Goal: Information Seeking & Learning: Check status

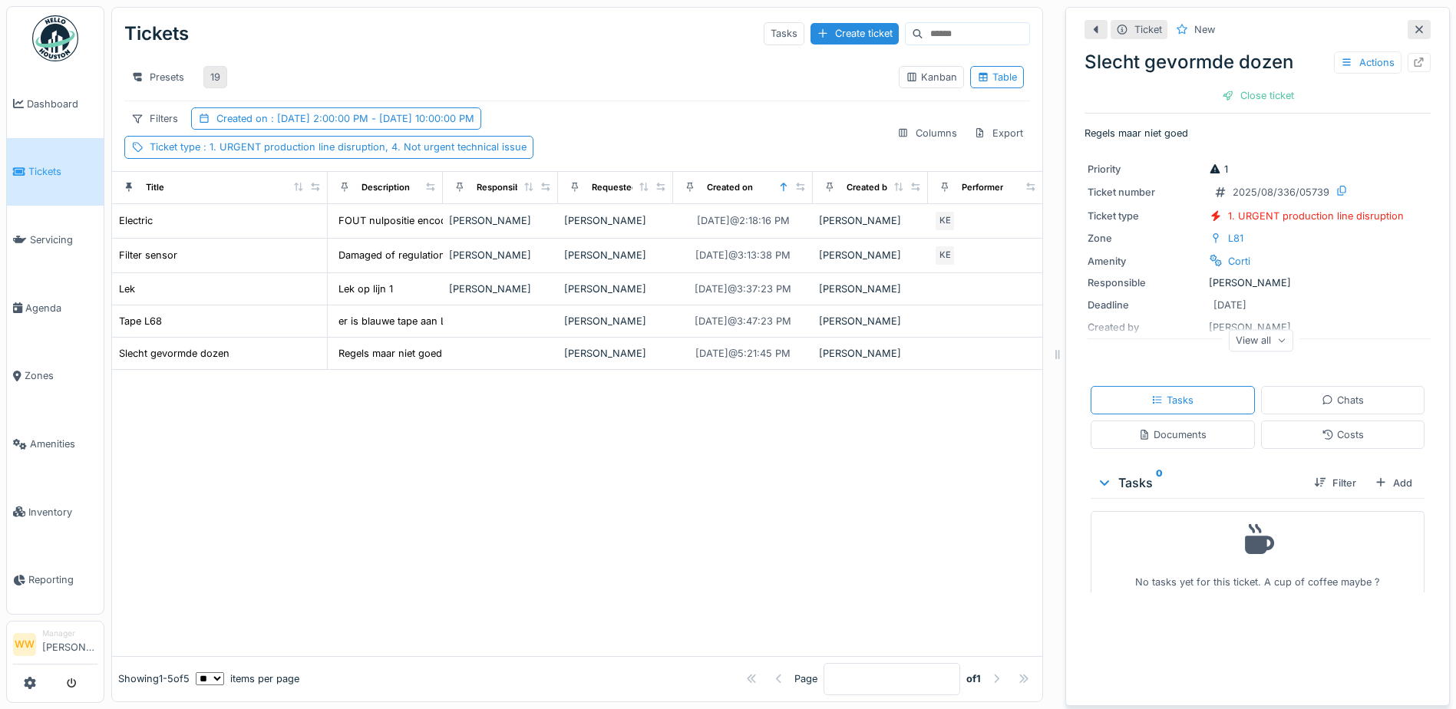
click at [210, 81] on div "19" at bounding box center [215, 77] width 10 height 15
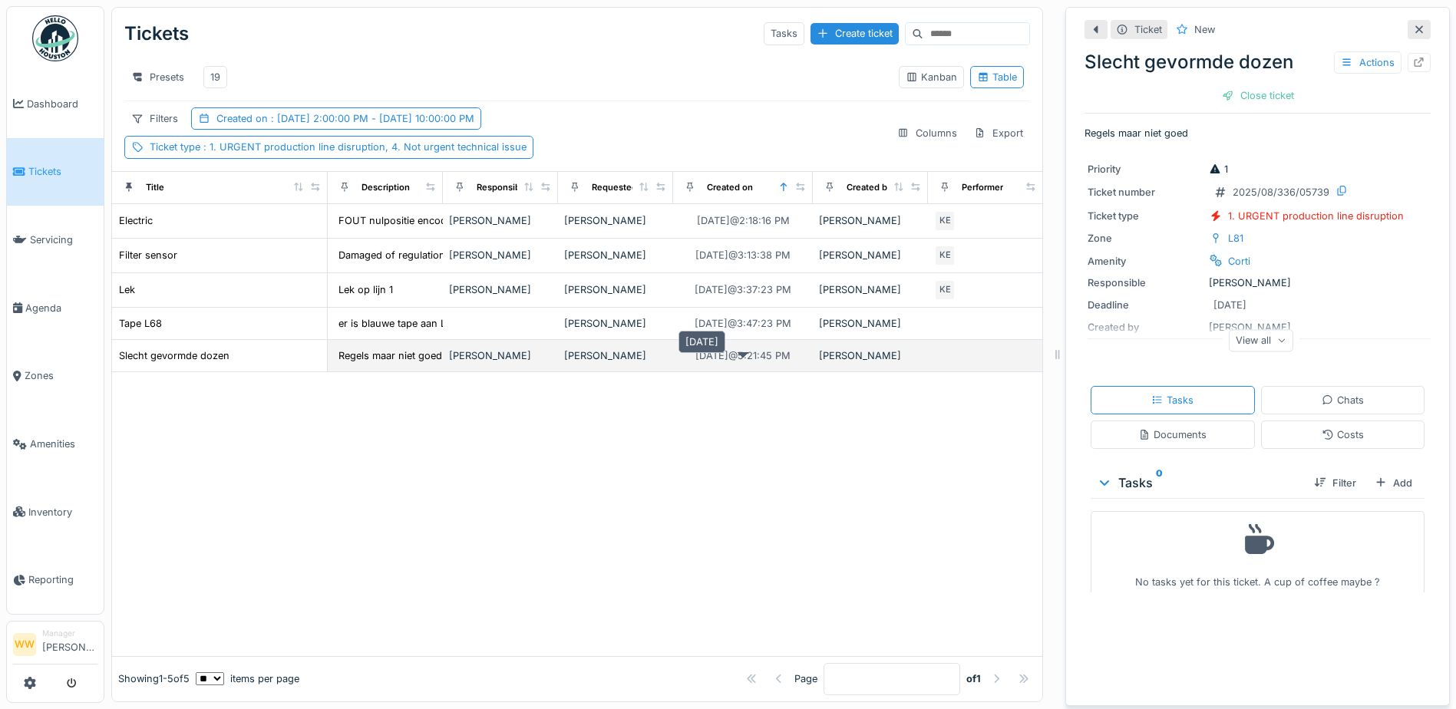
click at [768, 363] on div "[DATE] 5:21:45 PM" at bounding box center [742, 355] width 95 height 15
click at [696, 363] on div "[DATE] 5:21:45 PM" at bounding box center [742, 355] width 95 height 15
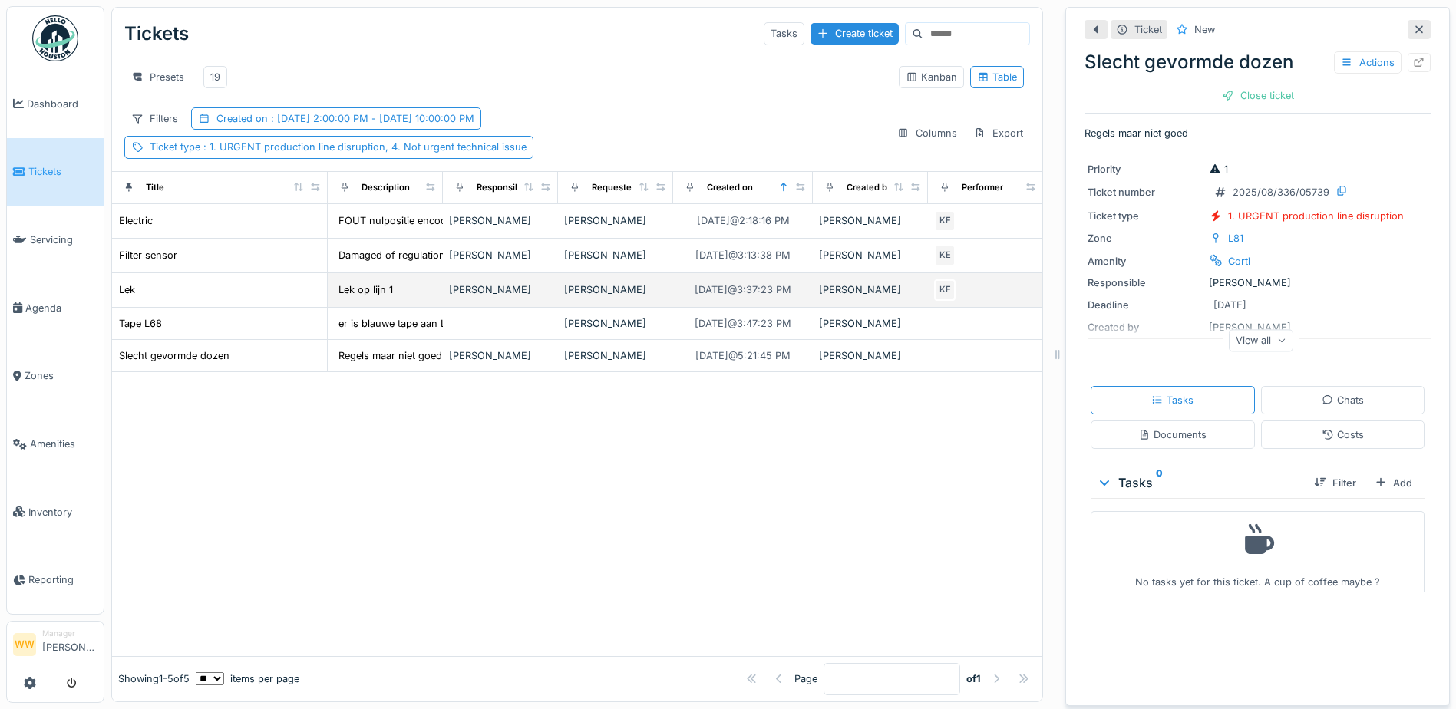
click at [543, 297] on div "[PERSON_NAME]" at bounding box center [500, 289] width 103 height 15
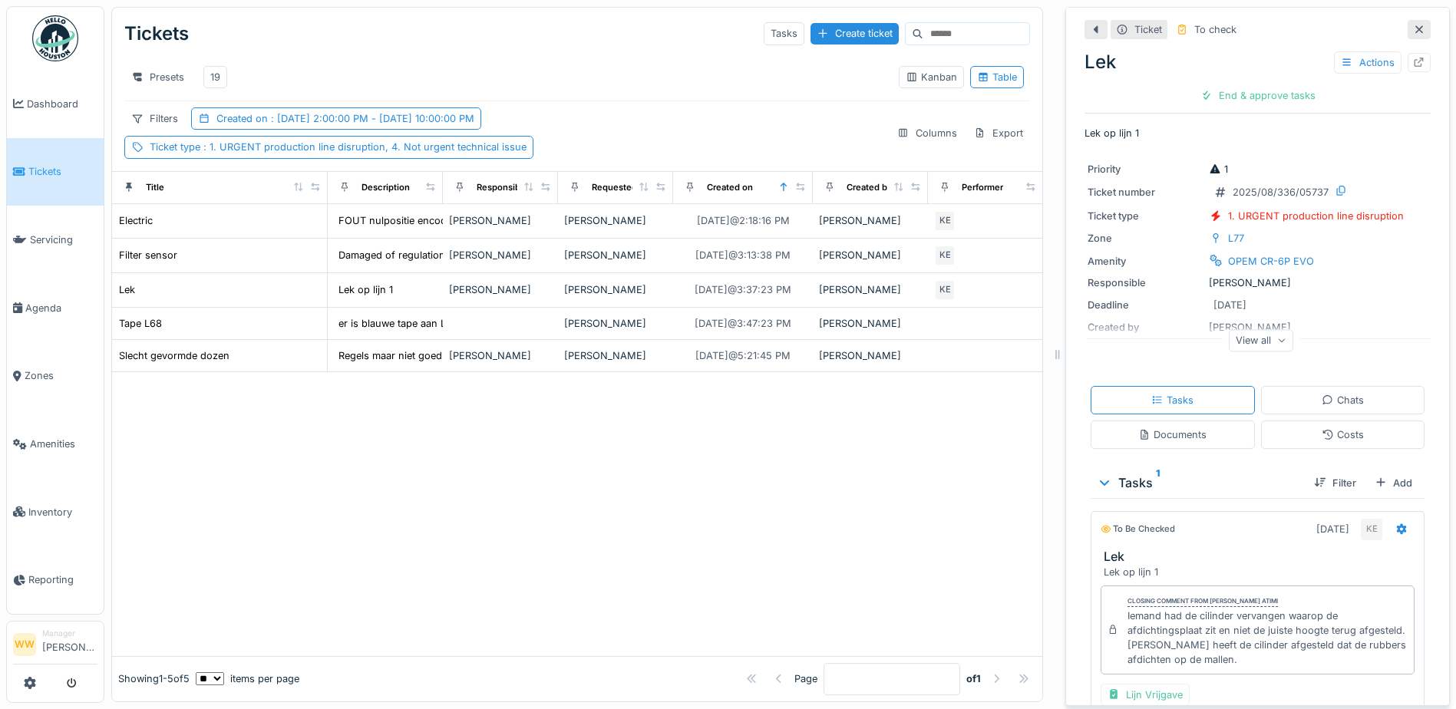
scroll to position [77, 0]
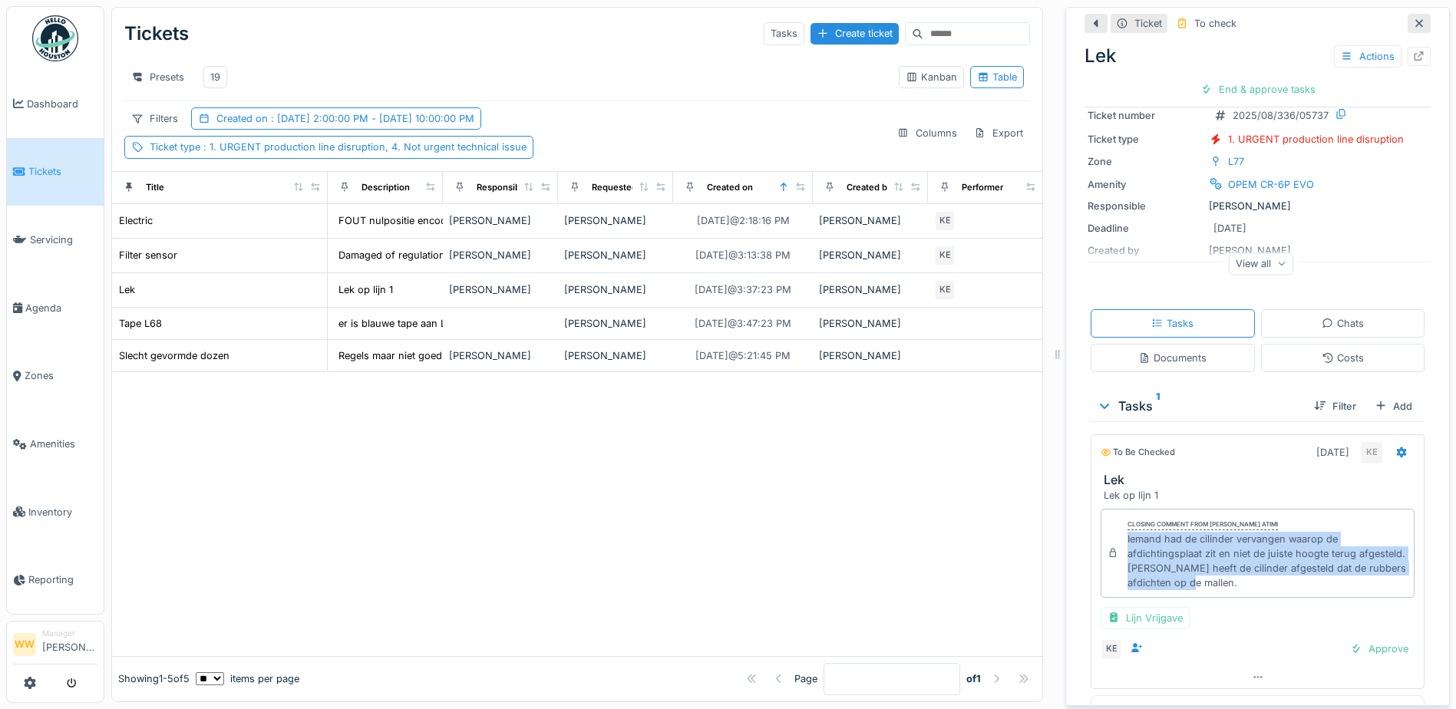
drag, startPoint x: 1114, startPoint y: 542, endPoint x: 1231, endPoint y: 586, distance: 124.6
click at [1231, 586] on div "Closing comment from [PERSON_NAME] atimi Iemand had de cilinder vervangen waaro…" at bounding box center [1258, 553] width 314 height 89
copy div "Iemand had de cilinder vervangen waarop de afdichtingsplaat zit en niet de juis…"
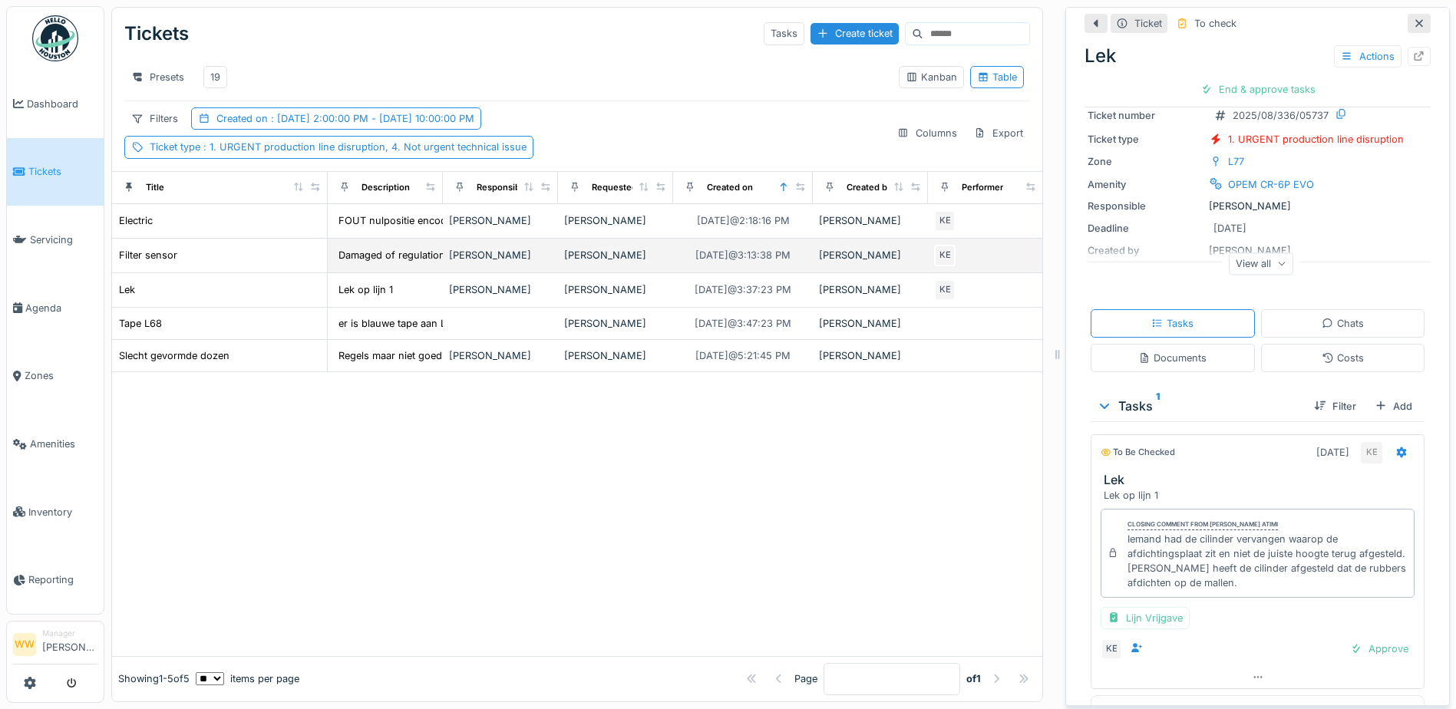
click at [627, 262] on div "[PERSON_NAME]" at bounding box center [615, 255] width 103 height 15
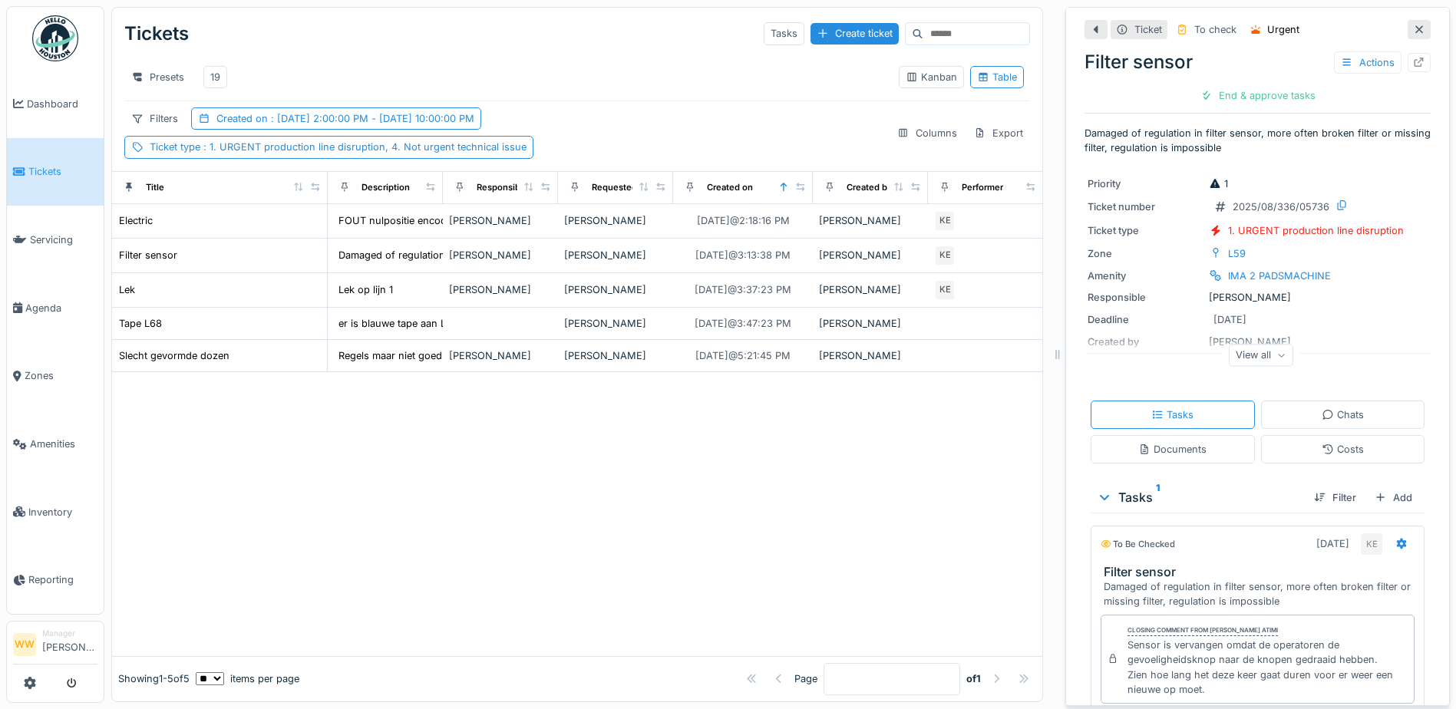
scroll to position [77, 0]
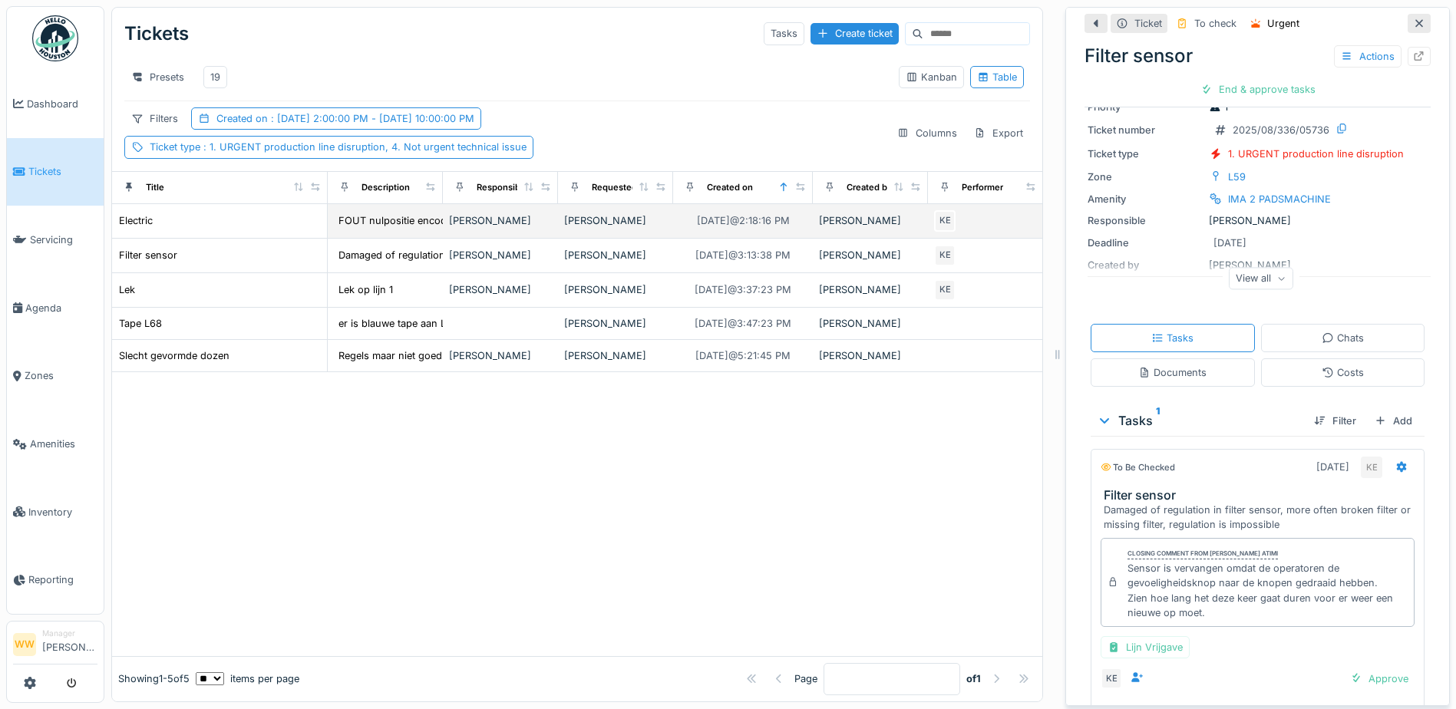
click at [559, 231] on td "[PERSON_NAME]" at bounding box center [615, 221] width 115 height 35
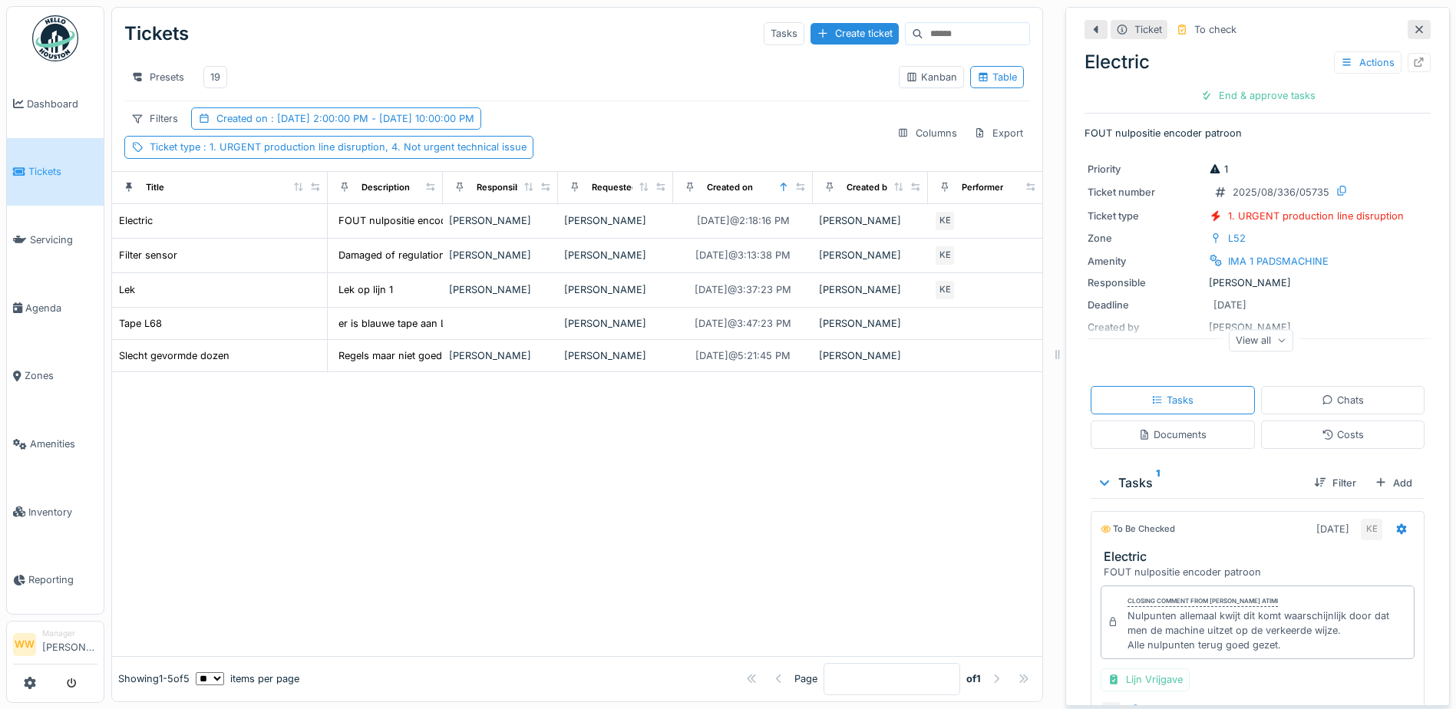
click at [279, 540] on div at bounding box center [577, 513] width 930 height 283
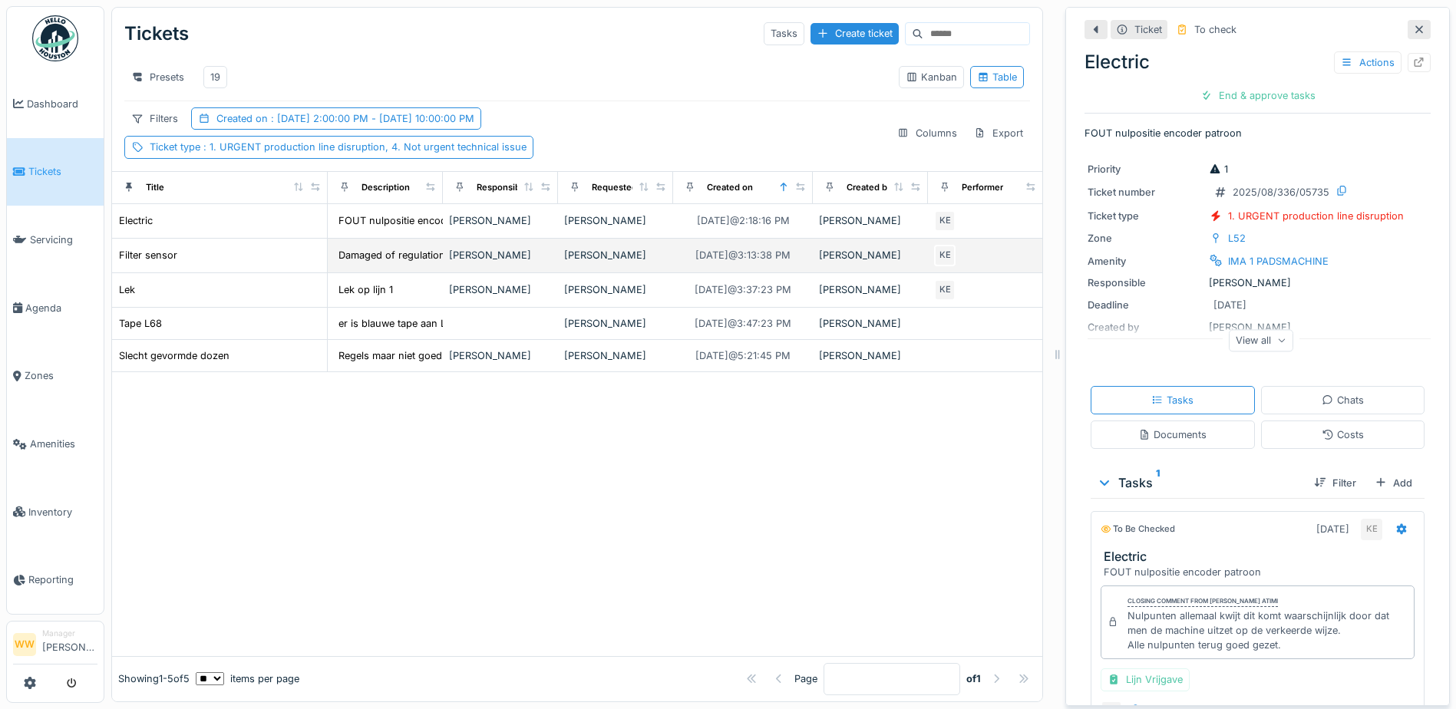
click at [589, 262] on div "[PERSON_NAME]" at bounding box center [615, 255] width 103 height 15
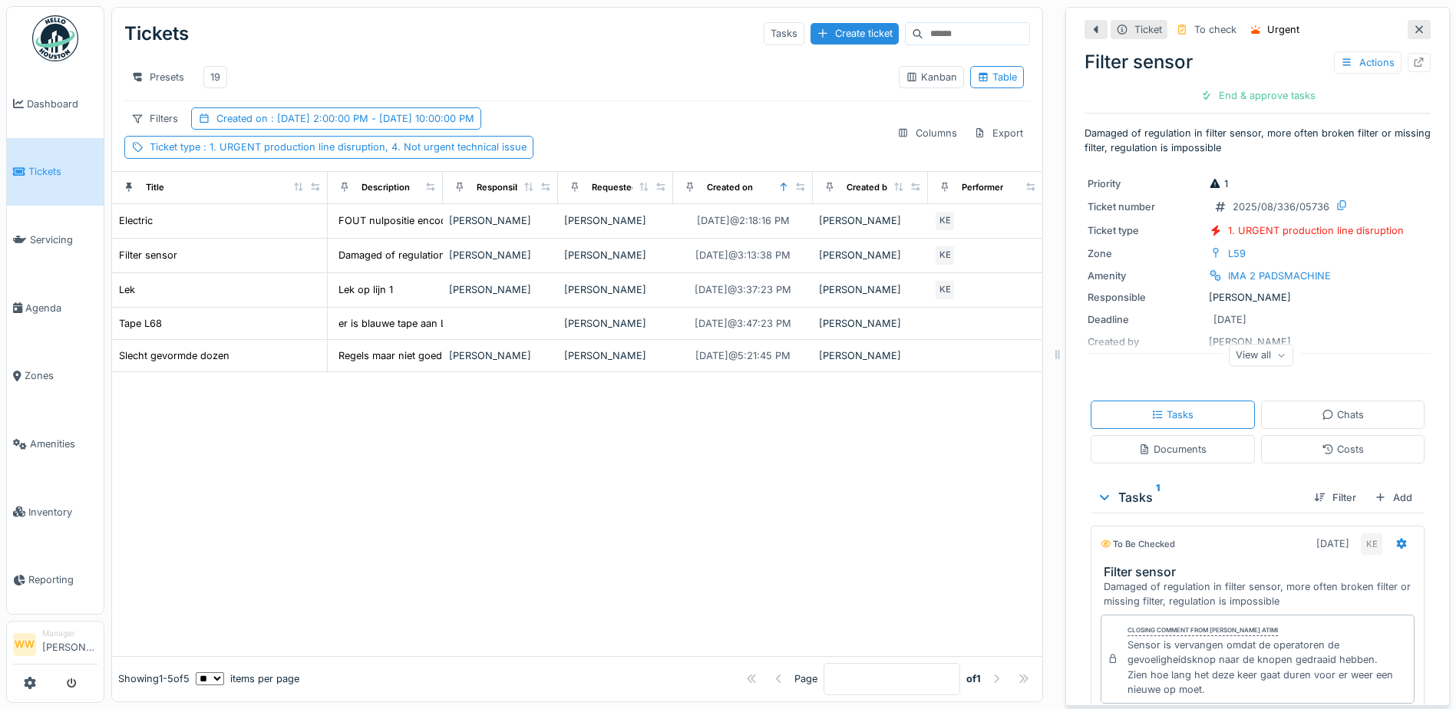
scroll to position [77, 0]
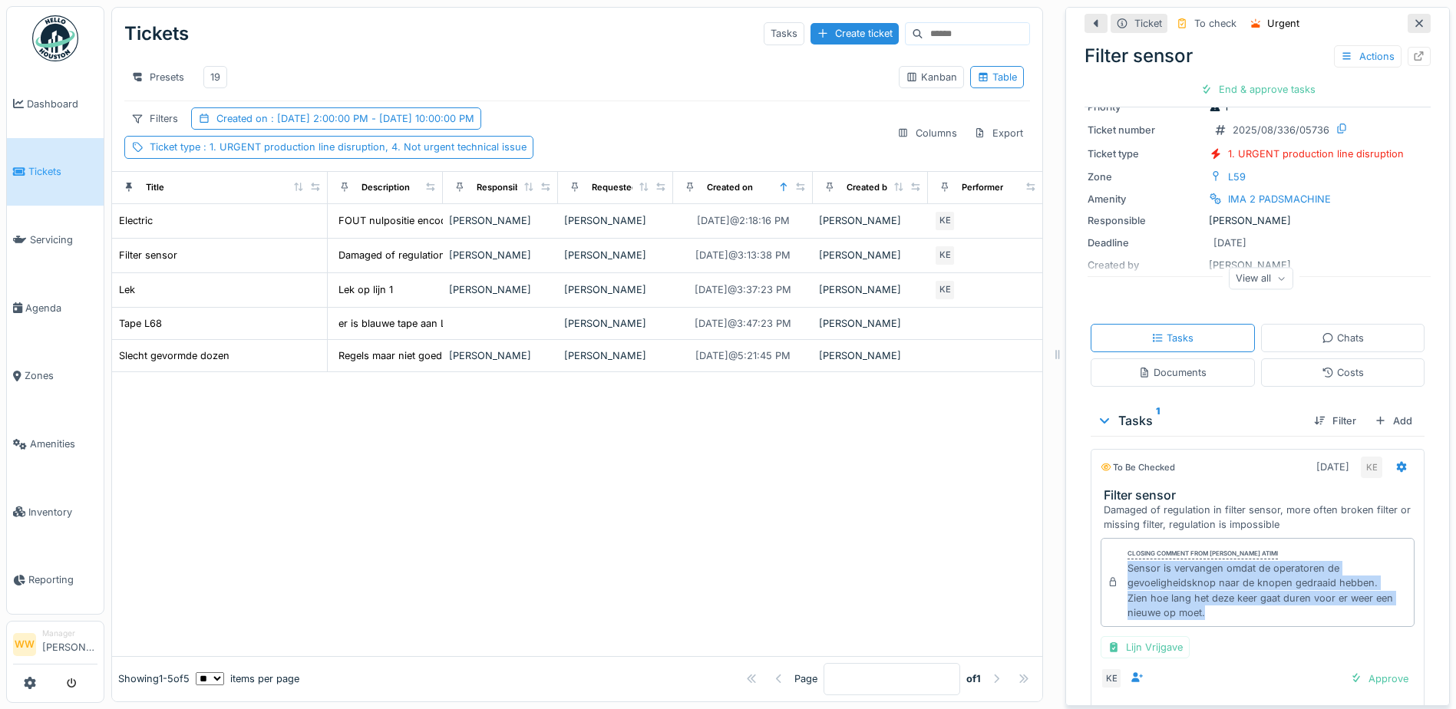
drag, startPoint x: 1114, startPoint y: 568, endPoint x: 1224, endPoint y: 613, distance: 118.7
click at [1224, 613] on div "Closing comment from [PERSON_NAME] atimi Sensor is vervangen omdat de operatore…" at bounding box center [1258, 582] width 314 height 89
copy div "Sensor is vervangen omdat de operatoren de gevoeligheidsknop naar de knopen ged…"
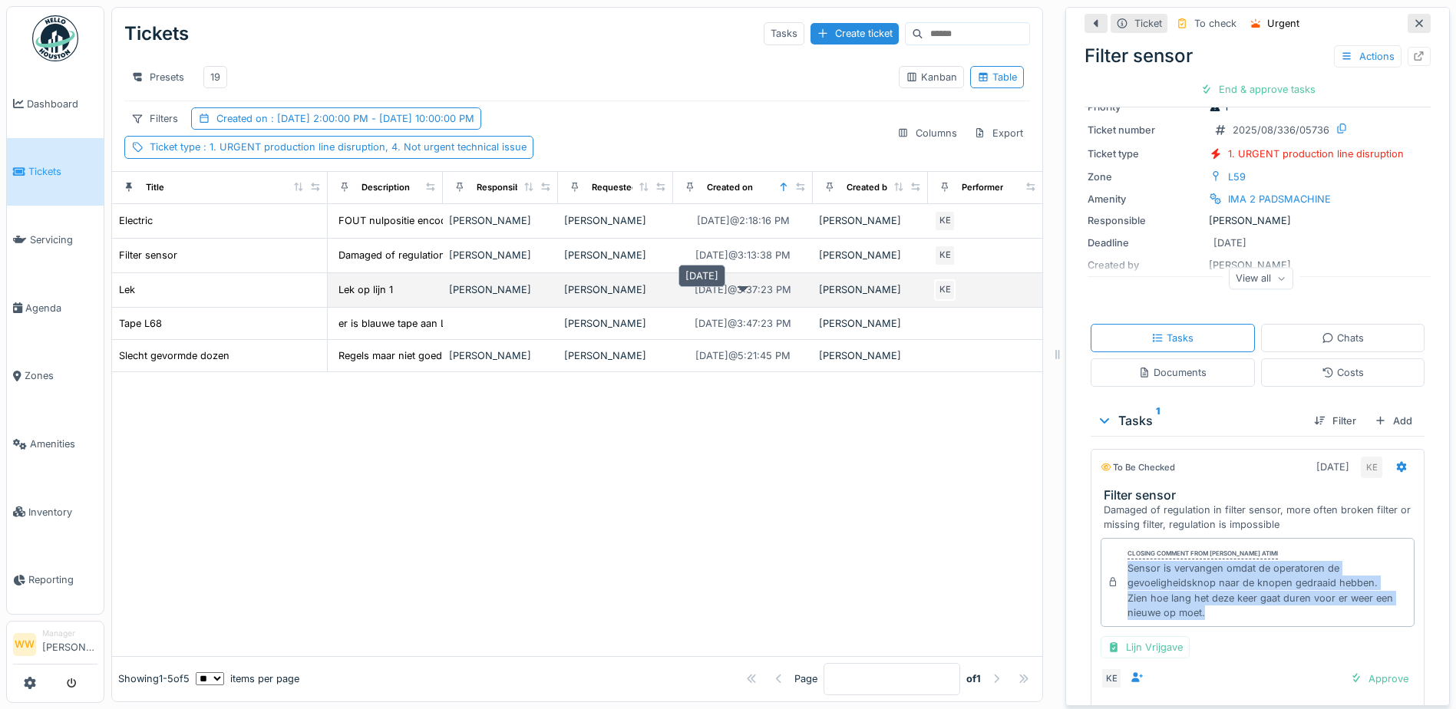
click at [782, 297] on div "[DATE] 3:37:23 PM" at bounding box center [743, 289] width 97 height 15
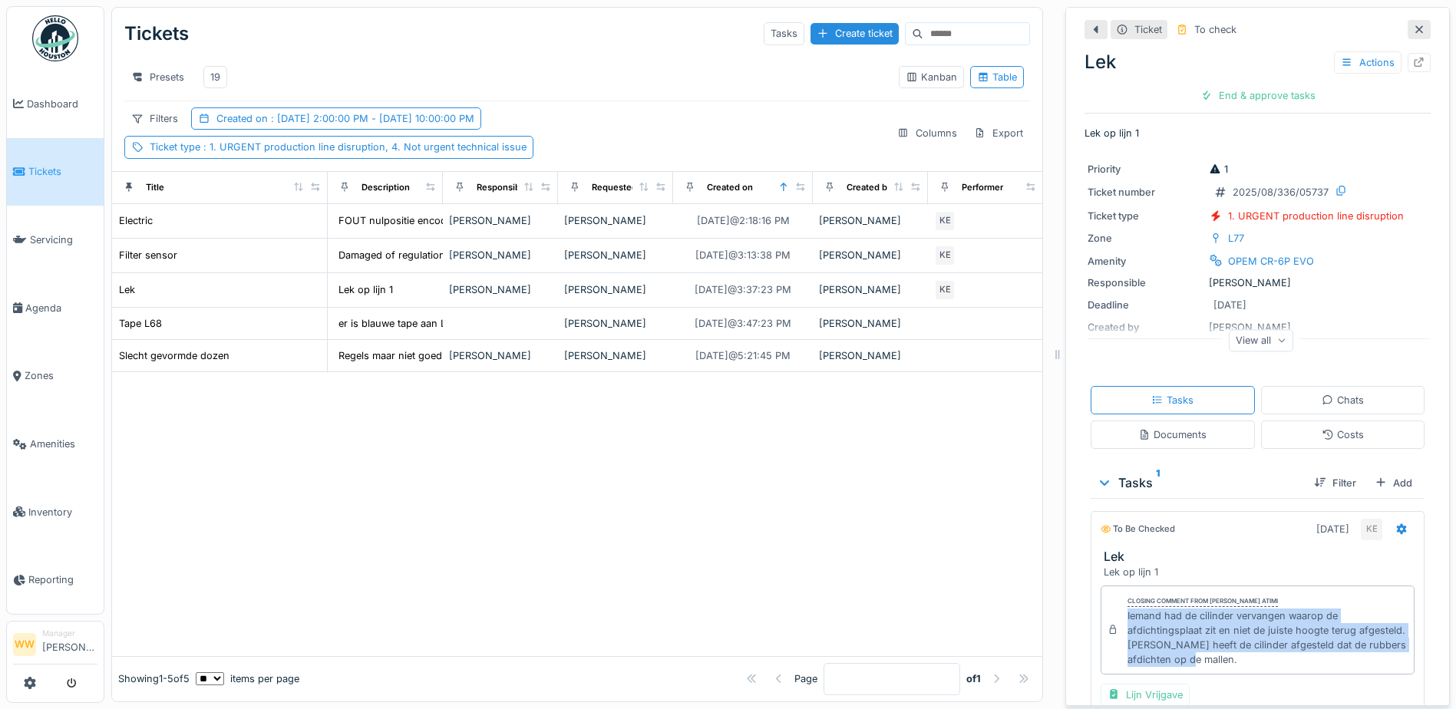
drag, startPoint x: 1115, startPoint y: 619, endPoint x: 1254, endPoint y: 662, distance: 145.6
click at [1254, 662] on div "Closing comment from [PERSON_NAME] atimi Iemand had de cilinder vervangen waaro…" at bounding box center [1258, 630] width 314 height 89
copy div "Iemand had de cilinder vervangen waarop de afdichtingsplaat zit en niet de juis…"
